Goal: Information Seeking & Learning: Learn about a topic

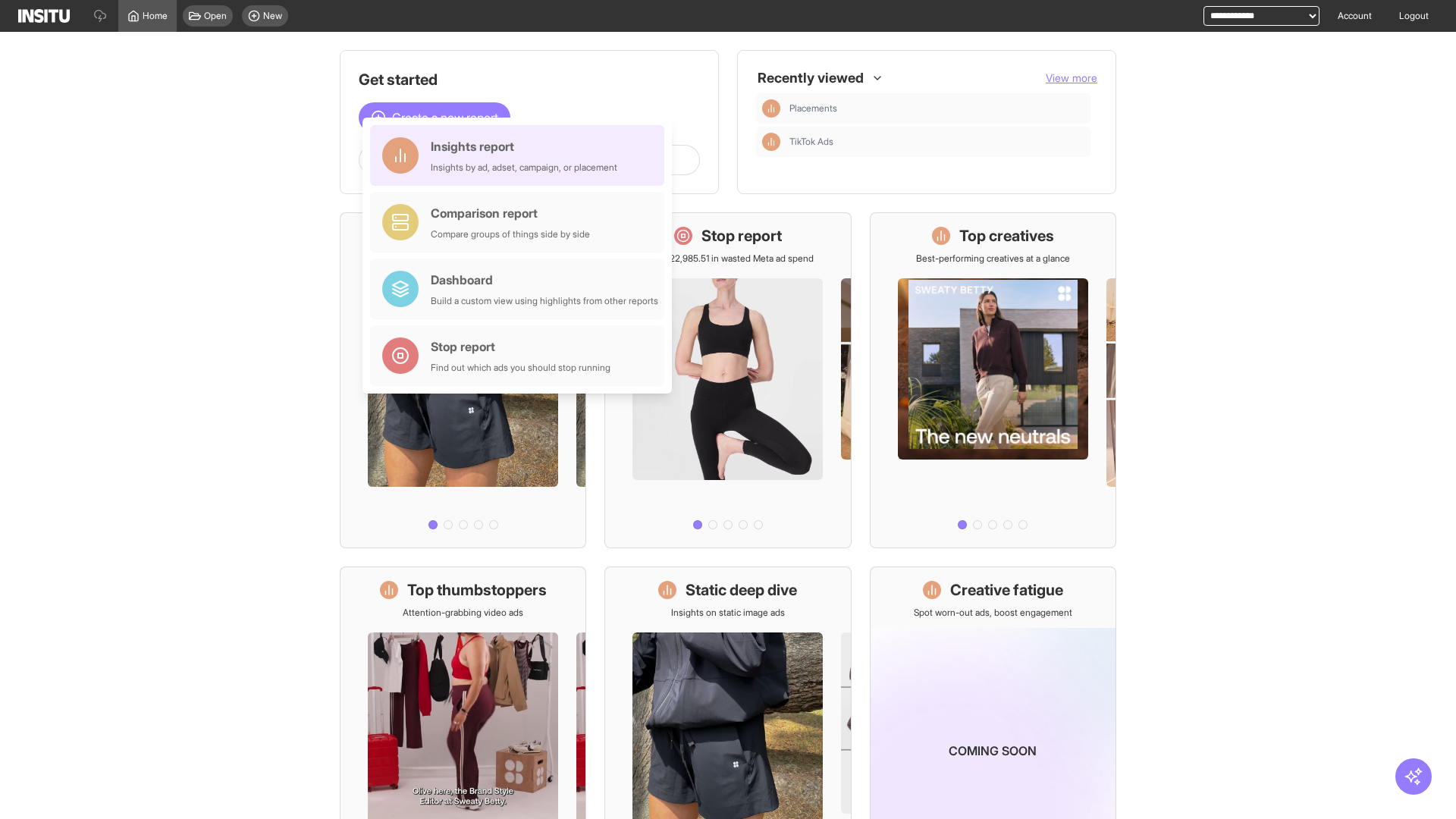
click at [521, 155] on div "Insights report Insights by ad, adset, campaign, or placement" at bounding box center [523, 155] width 187 height 36
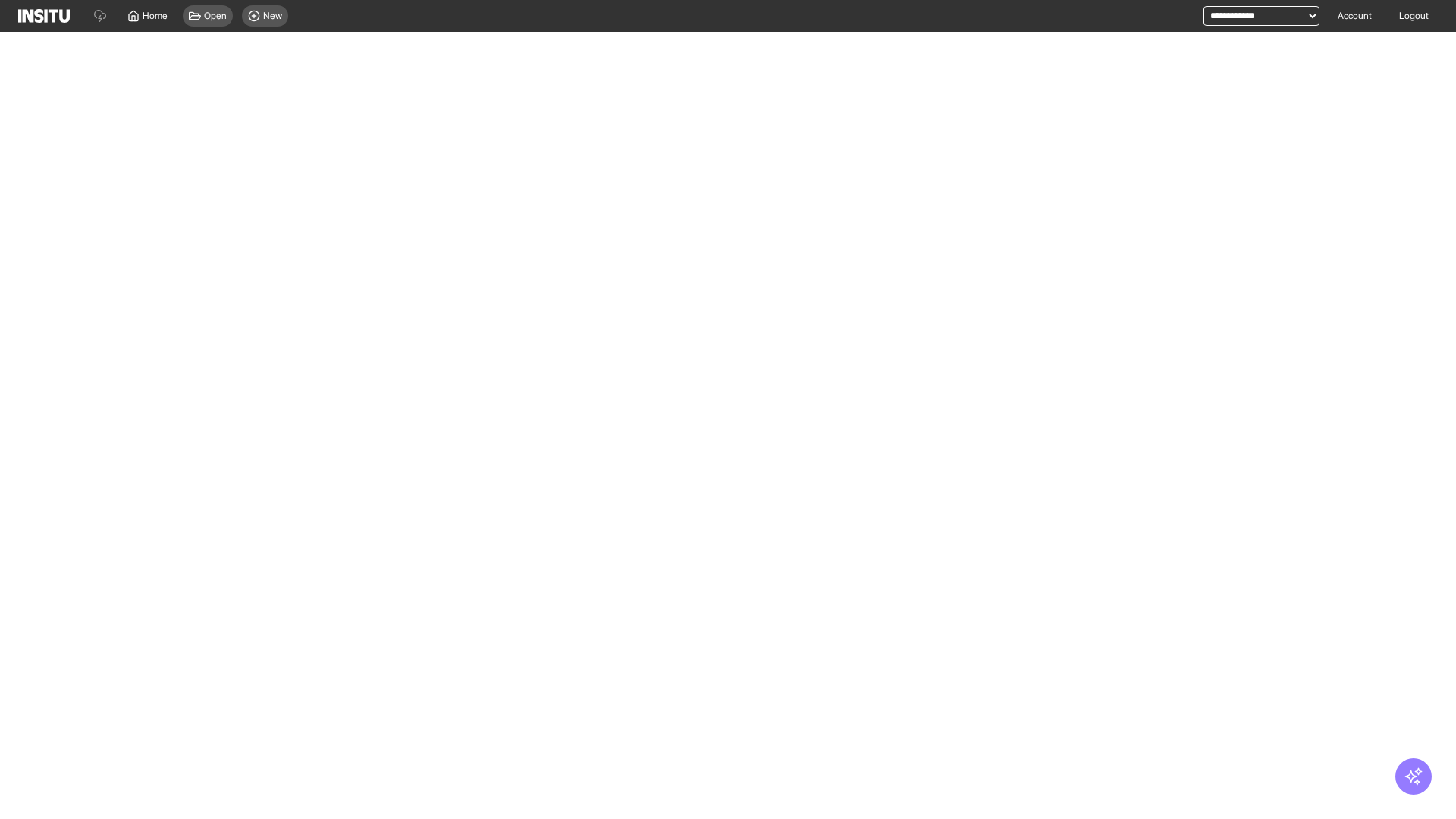
select select "**"
